Goal: Information Seeking & Learning: Learn about a topic

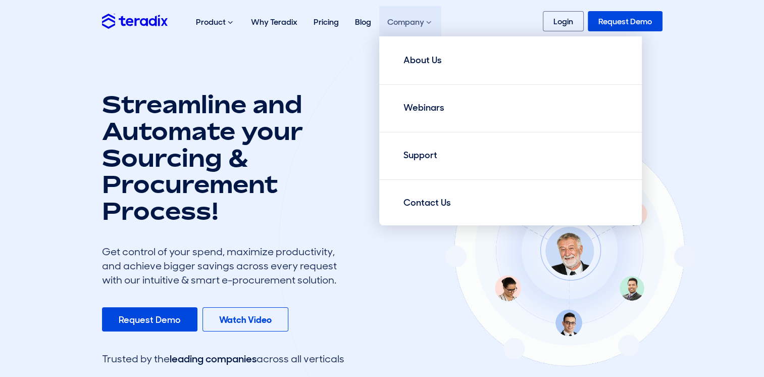
click at [424, 25] on div "Company About Us Webinars Support Contact Us" at bounding box center [410, 22] width 62 height 32
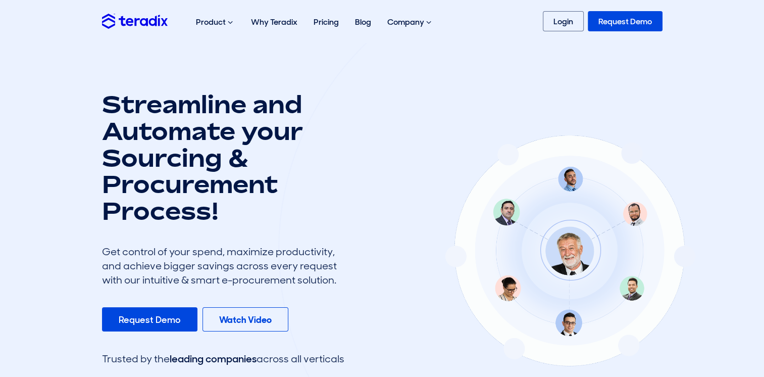
click at [349, 114] on div at bounding box center [569, 249] width 583 height 578
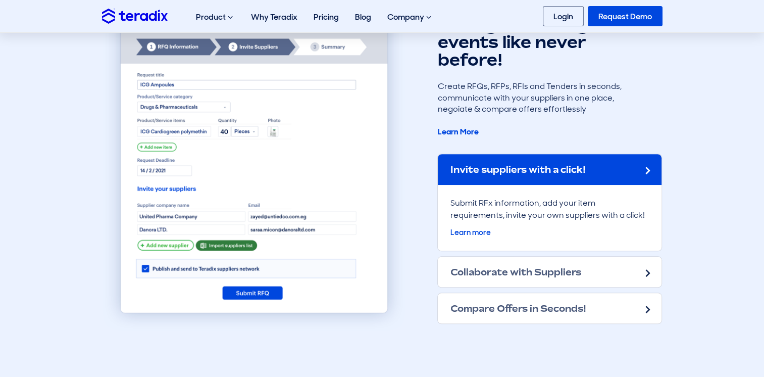
scroll to position [884, 0]
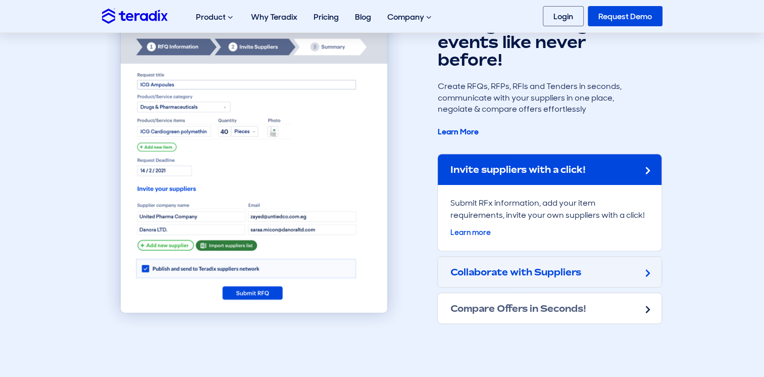
click at [596, 280] on div "Collaborate with Suppliers" at bounding box center [550, 271] width 224 height 30
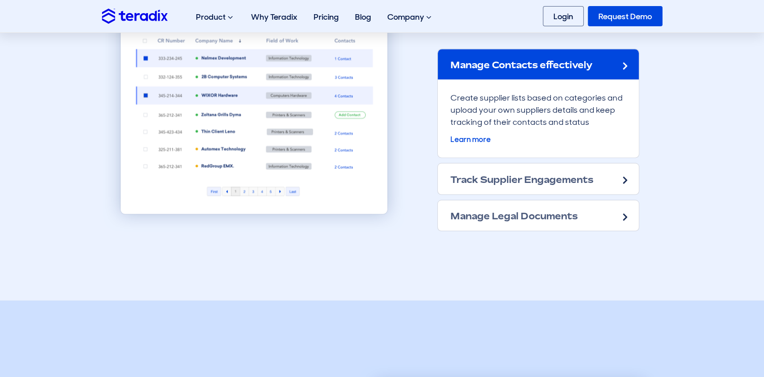
scroll to position [1945, 0]
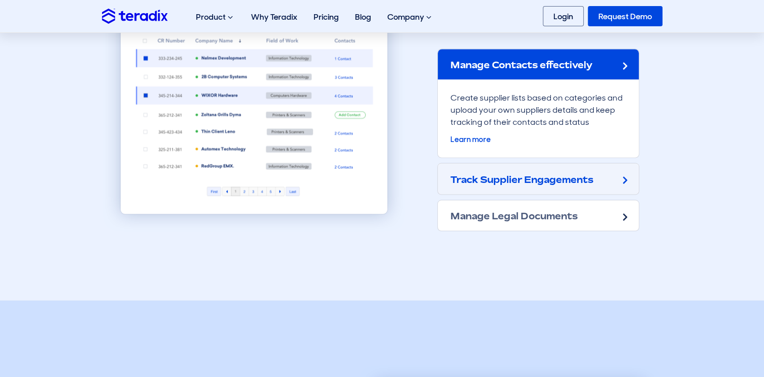
click at [487, 183] on h2 "Track Supplier Engagements" at bounding box center [521, 179] width 143 height 11
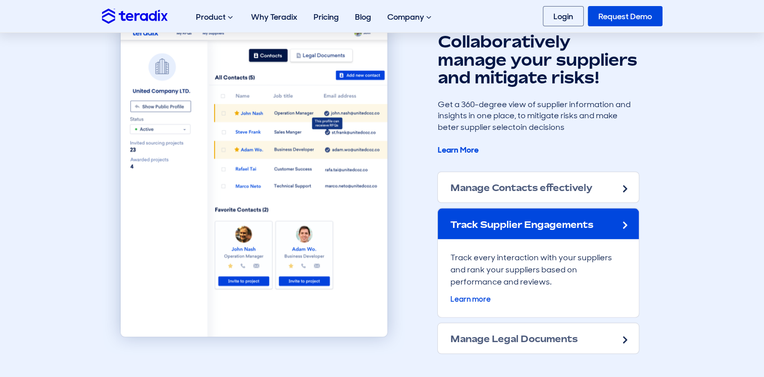
scroll to position [1791, 0]
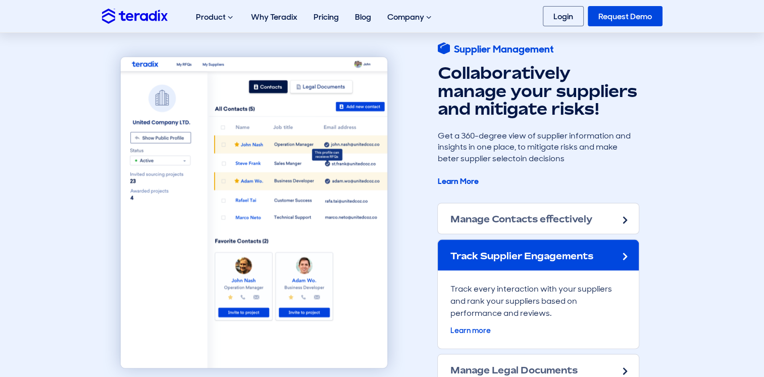
click at [107, 224] on img at bounding box center [254, 212] width 304 height 348
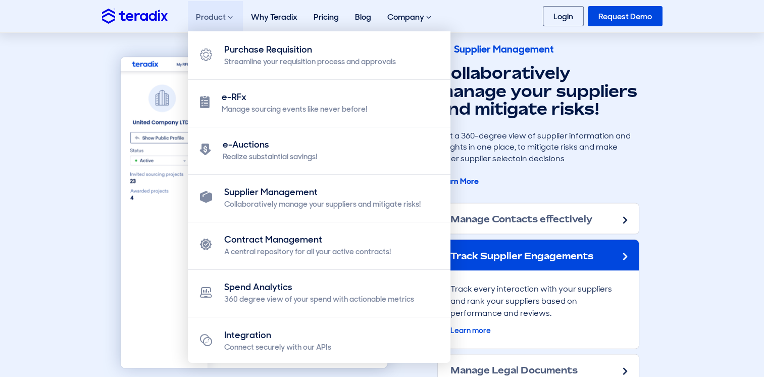
click at [222, 17] on div "Product Purchase Requisition Streamline your requisition process and approvals …" at bounding box center [215, 17] width 55 height 32
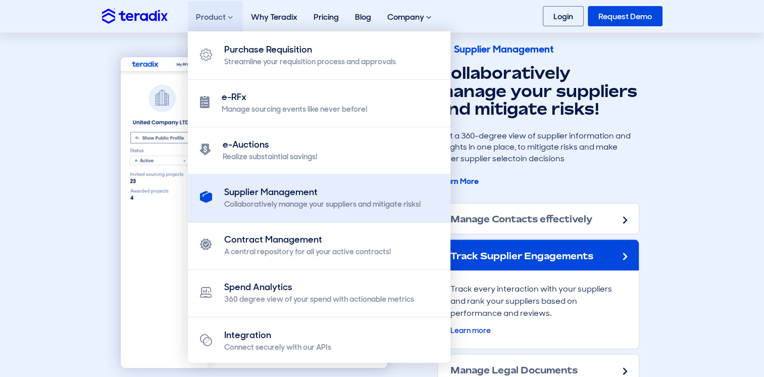
click at [265, 187] on div "Supplier Management" at bounding box center [322, 192] width 196 height 14
